Goal: Task Accomplishment & Management: Use online tool/utility

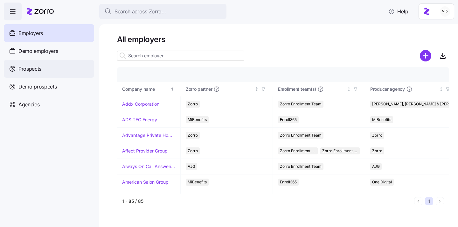
click at [21, 67] on span "Prospects" at bounding box center [29, 69] width 23 height 8
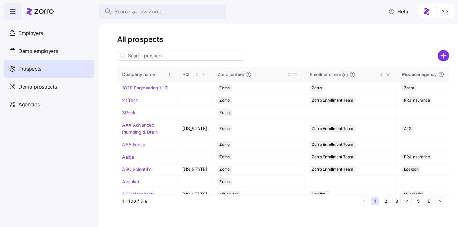
click at [155, 59] on input at bounding box center [180, 56] width 127 height 10
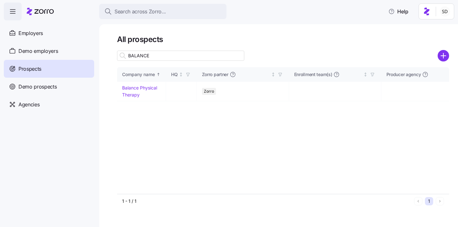
click at [156, 54] on input "BALANCE" at bounding box center [180, 56] width 127 height 10
type input "BALANCE"
click at [128, 88] on link "Balance Physical Therapy" at bounding box center [139, 91] width 35 height 12
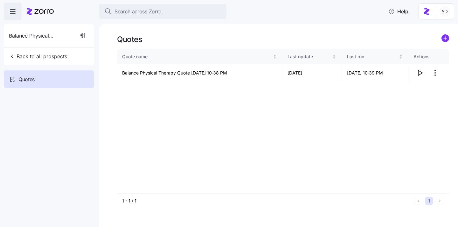
click at [446, 37] on icon "add icon" at bounding box center [446, 38] width 0 height 3
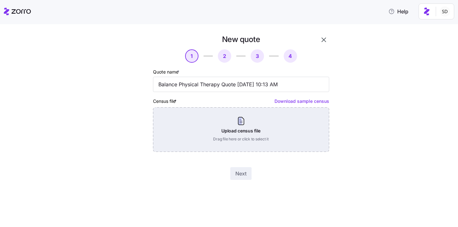
click at [231, 134] on div "Upload census file Drag file here or click to select it" at bounding box center [241, 129] width 176 height 45
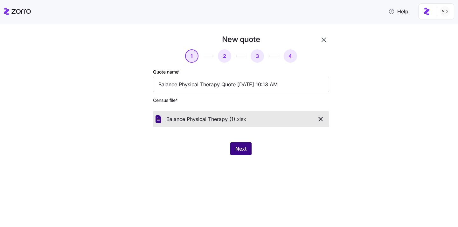
click at [238, 145] on span "Next" at bounding box center [241, 149] width 11 height 8
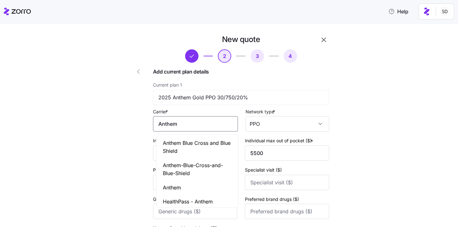
click at [219, 127] on input "Anthem" at bounding box center [195, 123] width 85 height 15
click at [213, 148] on span "Anthem Blue Cross and Blue Shield" at bounding box center [197, 147] width 69 height 16
type input "Anthem Blue Cross and Blue Shield"
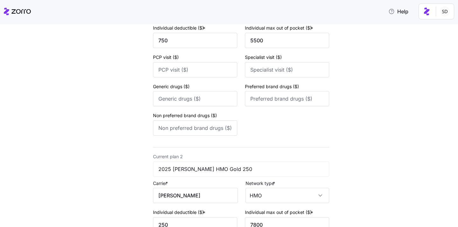
scroll to position [164, 0]
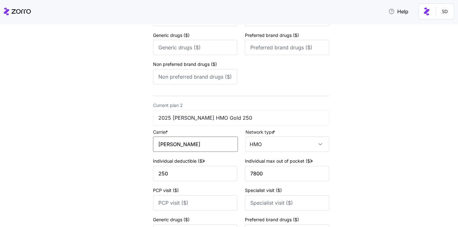
click at [213, 148] on input "[PERSON_NAME]" at bounding box center [195, 144] width 85 height 15
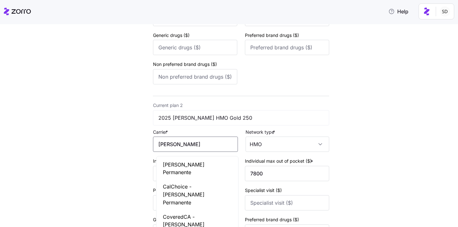
click at [209, 165] on div "[PERSON_NAME] Permanente" at bounding box center [197, 169] width 79 height 22
type input "[PERSON_NAME] Permanente"
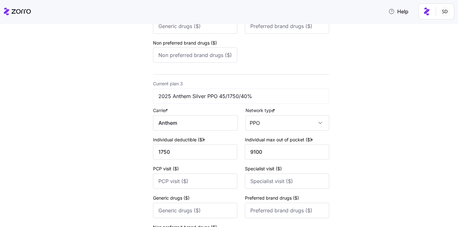
scroll to position [397, 0]
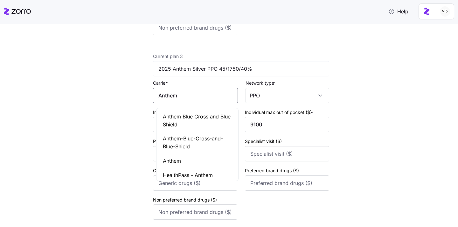
click at [208, 98] on input "Anthem" at bounding box center [195, 95] width 85 height 15
click at [207, 117] on span "Anthem Blue Cross and Blue Shield" at bounding box center [197, 121] width 69 height 16
type input "Anthem Blue Cross and Blue Shield"
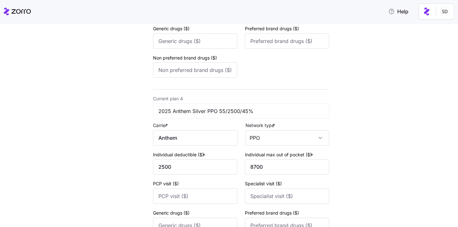
scroll to position [565, 0]
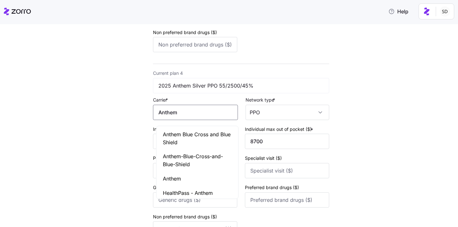
click at [207, 117] on input "Anthem" at bounding box center [195, 112] width 85 height 15
click at [208, 135] on span "Anthem Blue Cross and Blue Shield" at bounding box center [197, 139] width 69 height 16
type input "Anthem Blue Cross and Blue Shield"
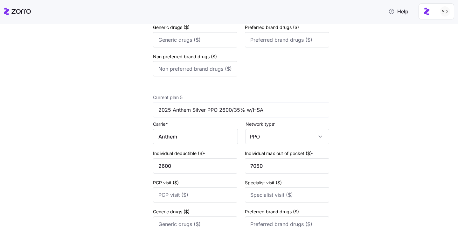
scroll to position [726, 0]
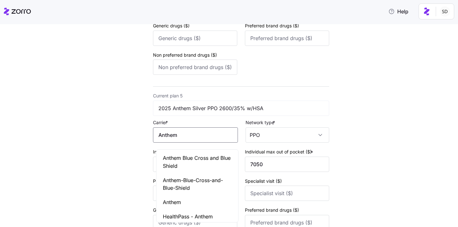
click at [206, 140] on input "Anthem" at bounding box center [195, 134] width 85 height 15
click at [206, 154] on div "Anthem Blue Cross and Blue Shield" at bounding box center [197, 162] width 79 height 22
type input "Anthem Blue Cross and Blue Shield"
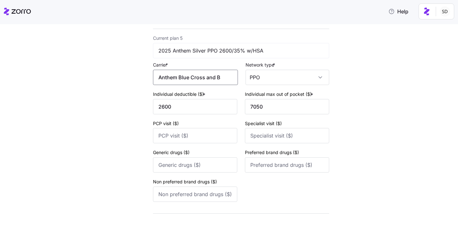
scroll to position [826, 0]
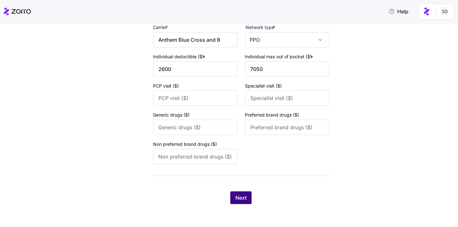
click at [239, 197] on span "Next" at bounding box center [241, 198] width 11 height 8
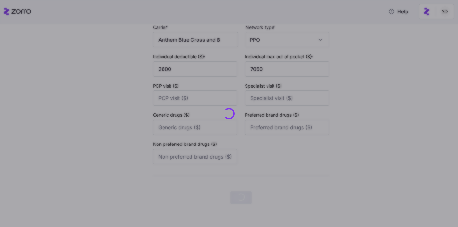
scroll to position [0, 0]
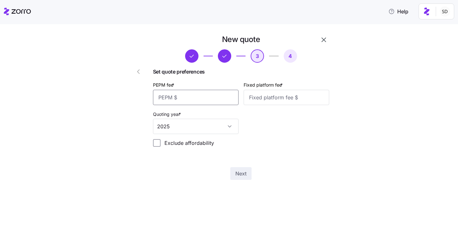
click at [193, 98] on input "PEPM fee *" at bounding box center [196, 97] width 86 height 15
type input "50"
click at [270, 99] on input "Fixed platform fee *" at bounding box center [287, 97] width 86 height 15
type input "100"
click at [287, 134] on div "Set quote preferences PEPM fee * 50 Fixed platform fee * 100 Quoting year * 202…" at bounding box center [241, 110] width 176 height 84
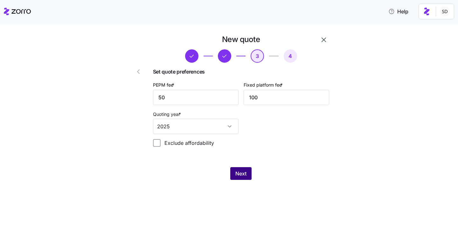
click at [247, 171] on button "Next" at bounding box center [240, 173] width 21 height 13
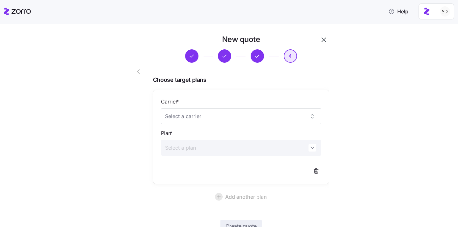
scroll to position [47, 0]
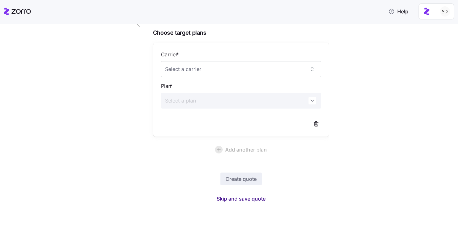
click at [241, 196] on span "Skip and save quote" at bounding box center [241, 199] width 49 height 8
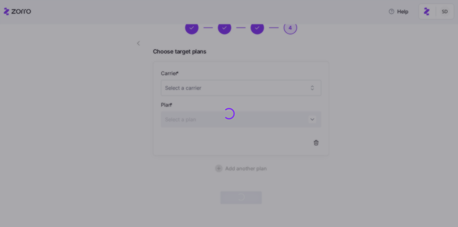
scroll to position [28, 0]
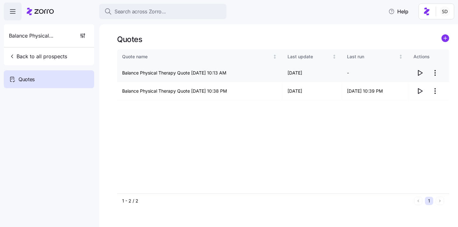
click at [420, 74] on icon "button" at bounding box center [420, 73] width 8 height 8
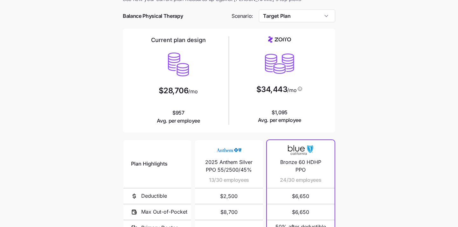
scroll to position [16, 0]
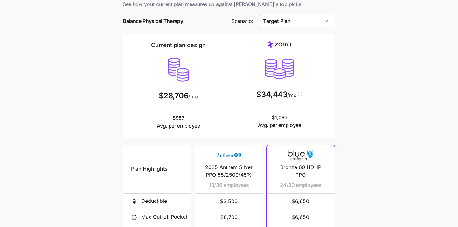
click at [312, 17] on input "Target Plan" at bounding box center [297, 21] width 77 height 13
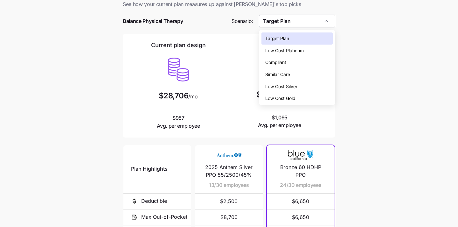
click at [302, 87] on div "Low Cost Silver" at bounding box center [298, 87] width 72 height 12
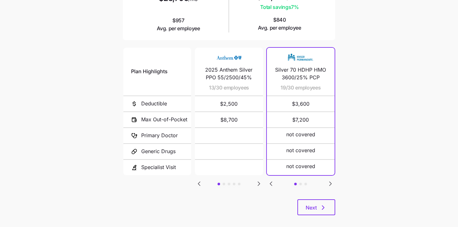
scroll to position [118, 0]
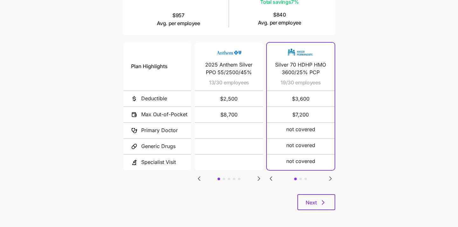
click at [328, 177] on icon "Go to next slide" at bounding box center [331, 179] width 8 height 8
click at [272, 177] on icon "Go to previous slide" at bounding box center [271, 179] width 2 height 4
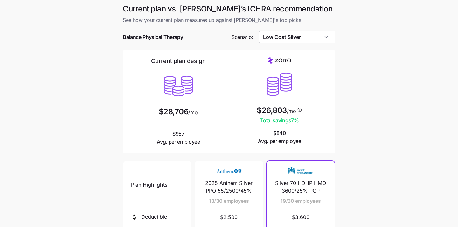
click at [309, 39] on input "Low Cost Silver" at bounding box center [297, 37] width 77 height 13
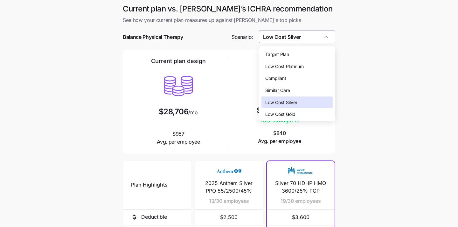
click at [304, 83] on div "Compliant" at bounding box center [298, 78] width 72 height 12
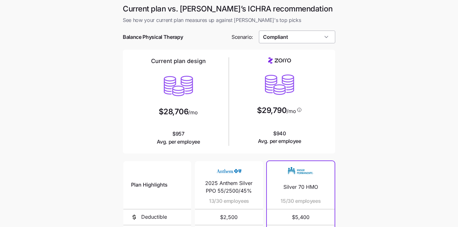
click at [315, 35] on input "Compliant" at bounding box center [297, 37] width 77 height 13
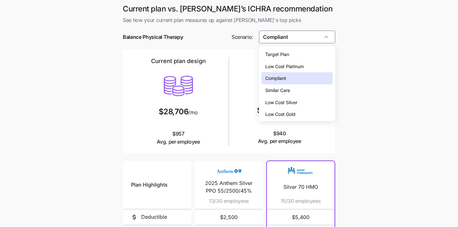
click at [302, 104] on div "Low Cost Silver" at bounding box center [298, 102] width 72 height 12
type input "Low Cost Silver"
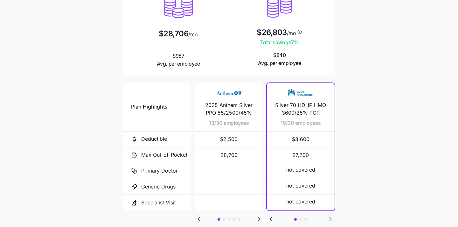
scroll to position [120, 0]
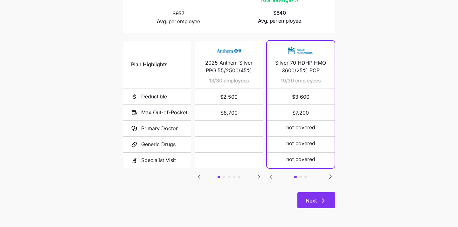
click at [317, 194] on button "Next" at bounding box center [317, 200] width 38 height 16
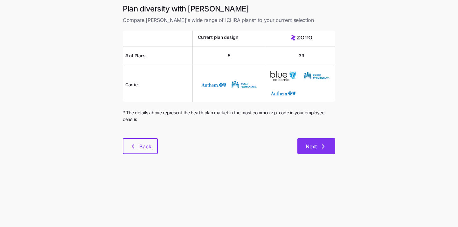
click at [314, 148] on span "Next" at bounding box center [311, 147] width 11 height 8
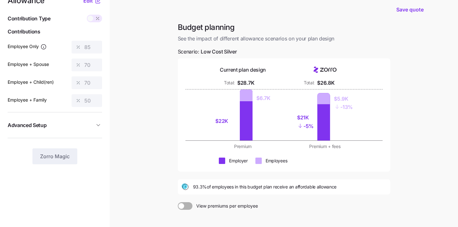
scroll to position [86, 0]
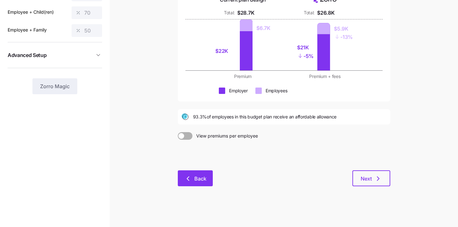
click at [204, 172] on button "Back" at bounding box center [195, 178] width 35 height 16
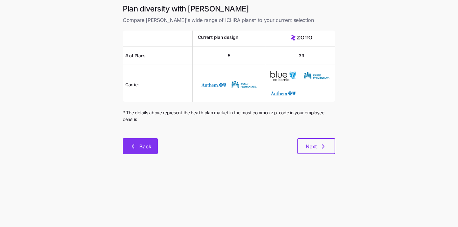
click at [144, 149] on span "Back" at bounding box center [145, 147] width 12 height 8
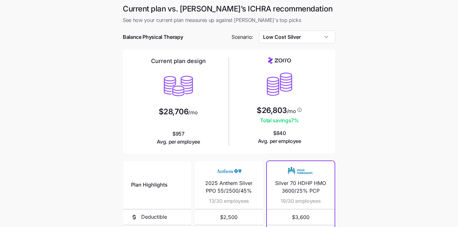
click at [364, 98] on main "Current plan vs. Zorro’s ICHRA recommendation See how your current plan measure…" at bounding box center [229, 174] width 458 height 348
